Goal: Information Seeking & Learning: Learn about a topic

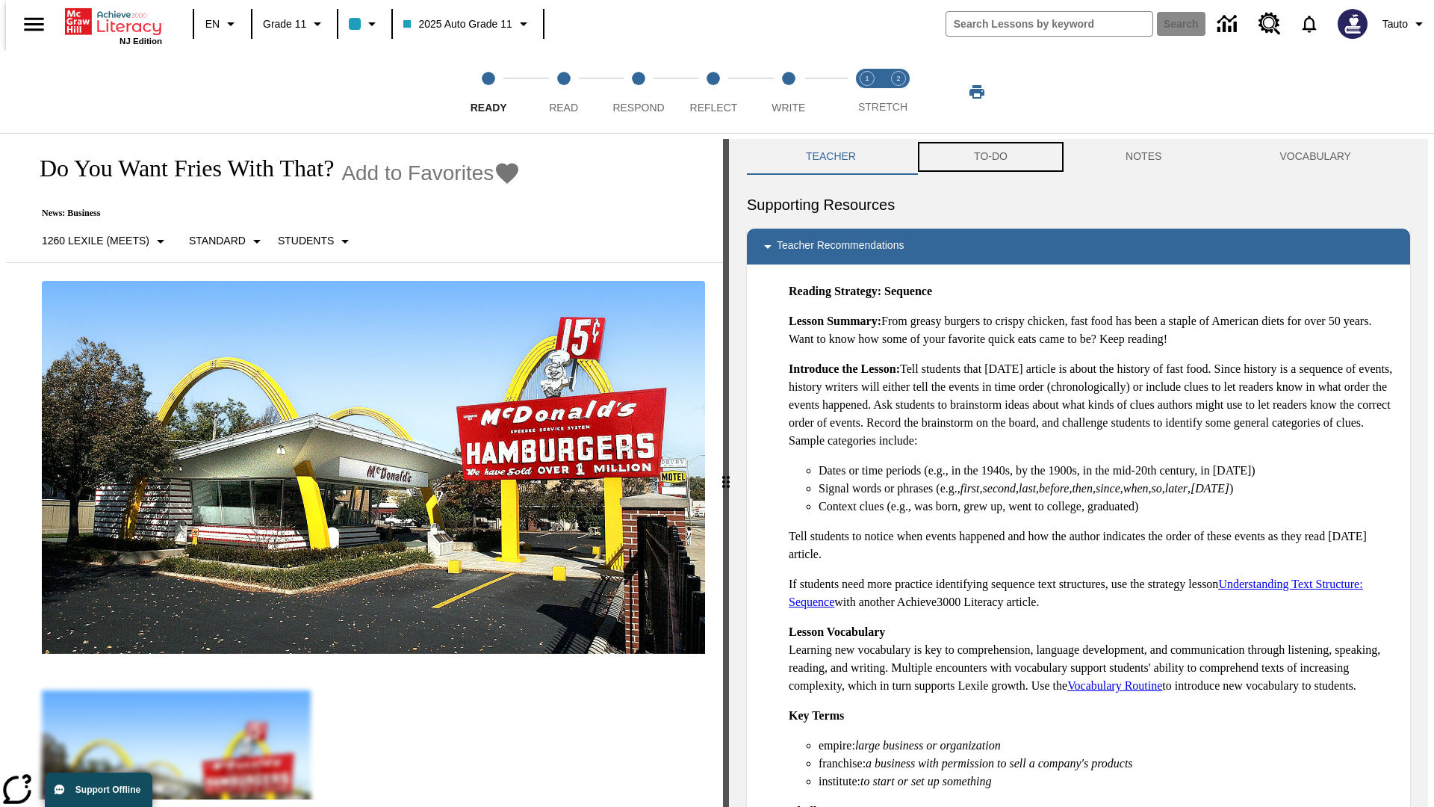
click at [990, 157] on button "TO-DO" at bounding box center [991, 157] width 152 height 36
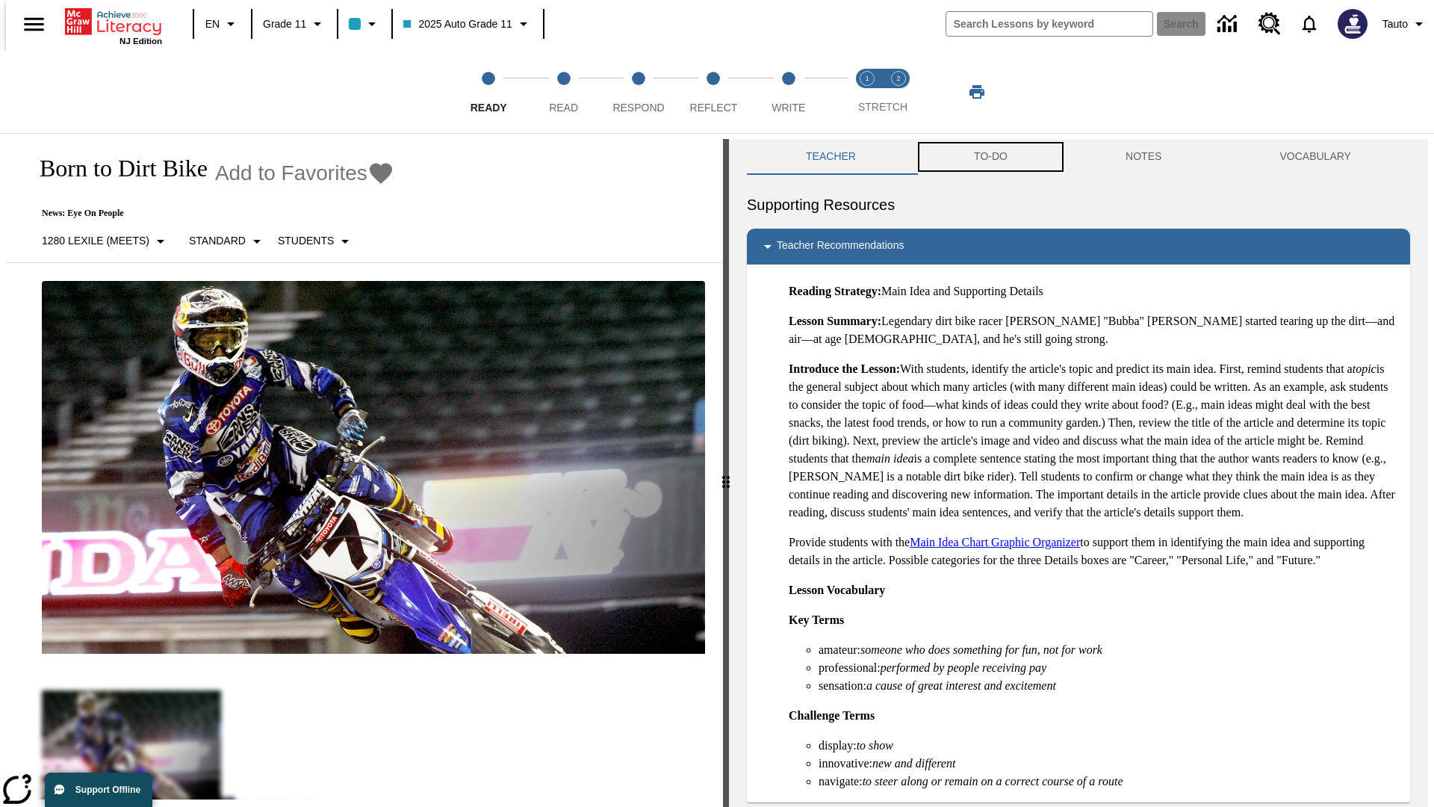
click at [990, 157] on button "TO-DO" at bounding box center [991, 157] width 152 height 36
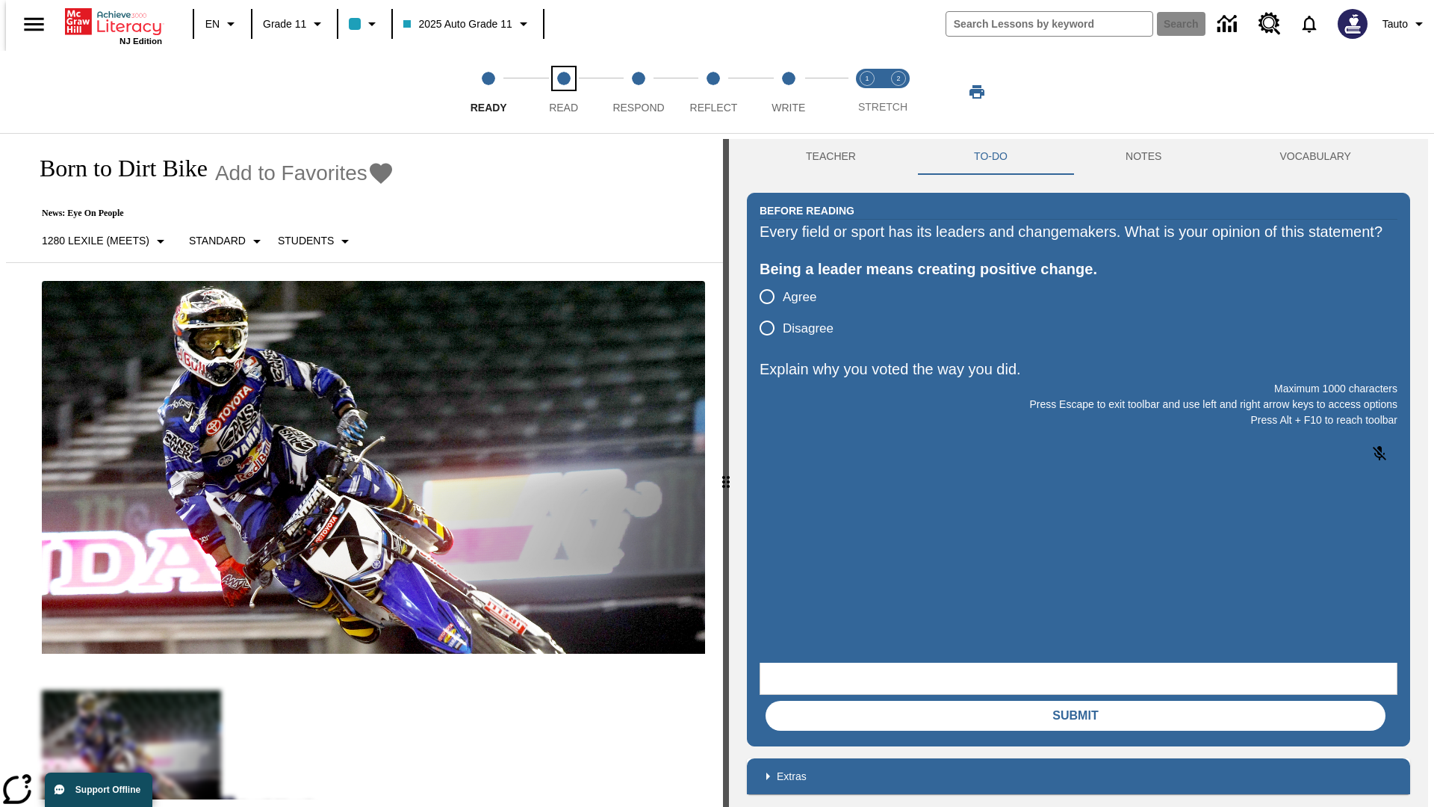
click at [563, 92] on span "Read" at bounding box center [563, 101] width 29 height 27
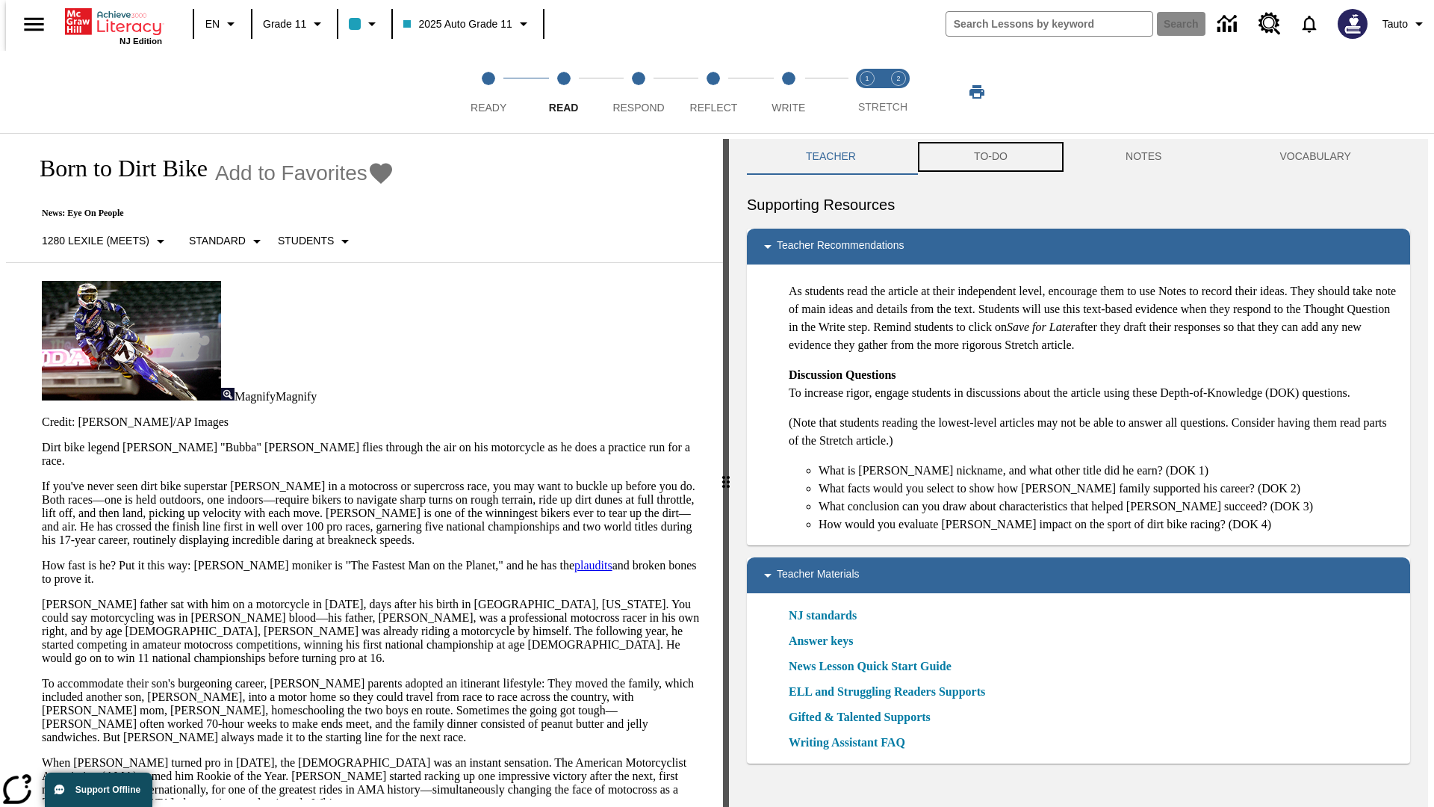
scroll to position [1, 0]
click at [990, 157] on button "TO-DO" at bounding box center [991, 156] width 152 height 36
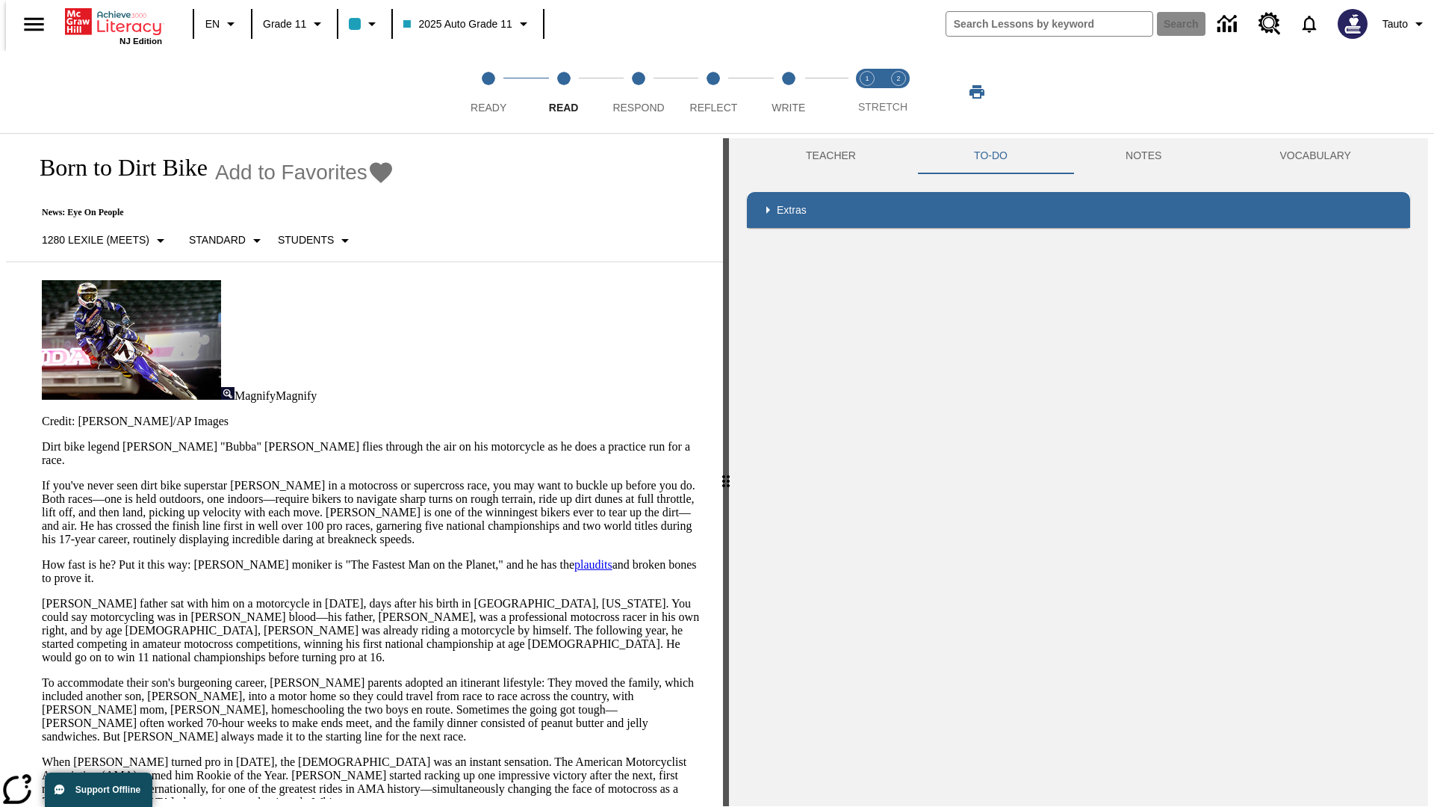
click at [42, 479] on p "If you've never seen dirt bike superstar [PERSON_NAME] in a motocross or superc…" at bounding box center [373, 512] width 663 height 67
click at [42, 479] on p "If you've never seen dirt bike superstar James Stewart Jr. in a motocross or su…" at bounding box center [373, 512] width 663 height 67
